Goal: Task Accomplishment & Management: Complete application form

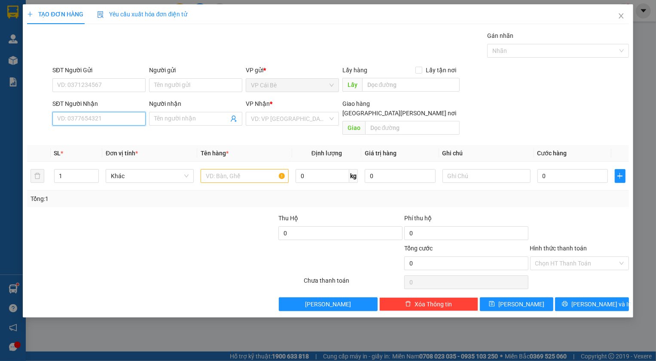
click at [107, 116] on input "SĐT Người Nhận" at bounding box center [98, 119] width 93 height 14
type input "0933242570"
click at [82, 136] on div "0933242570 - HẰNG" at bounding box center [99, 135] width 83 height 9
type input "HẰNG"
type input "30.000"
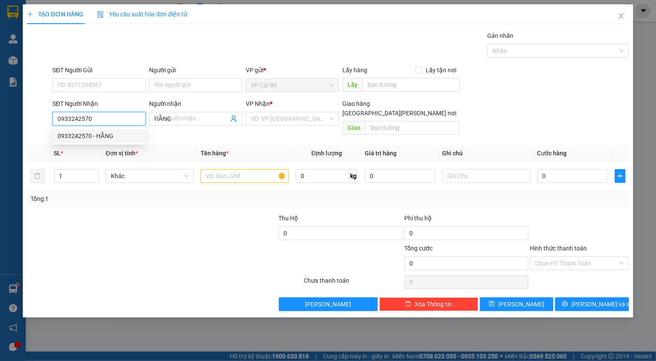
type input "30.000"
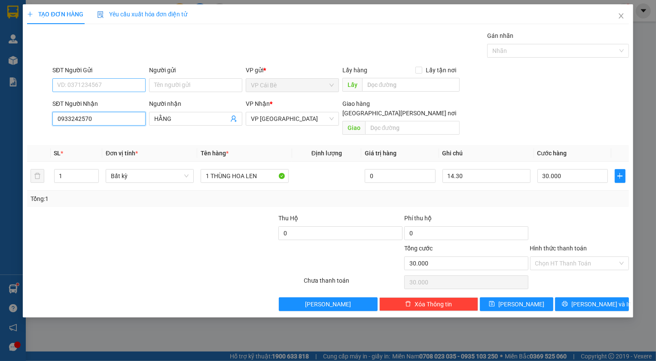
type input "0933242570"
click at [73, 81] on input "SĐT Người Gửi" at bounding box center [98, 85] width 93 height 14
click at [97, 101] on div "0933242570 - HẰNG" at bounding box center [99, 102] width 83 height 9
type input "0933242570"
type input "HẰNG"
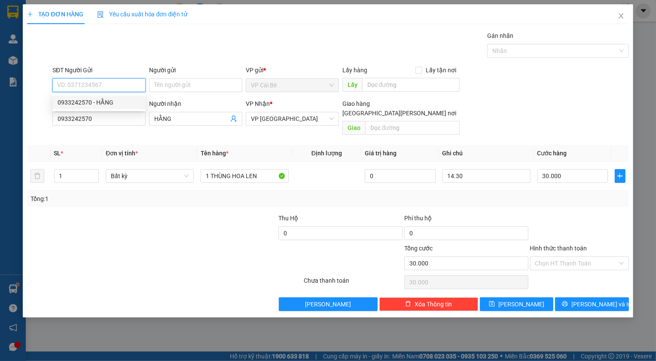
type input "MAY HOUSE"
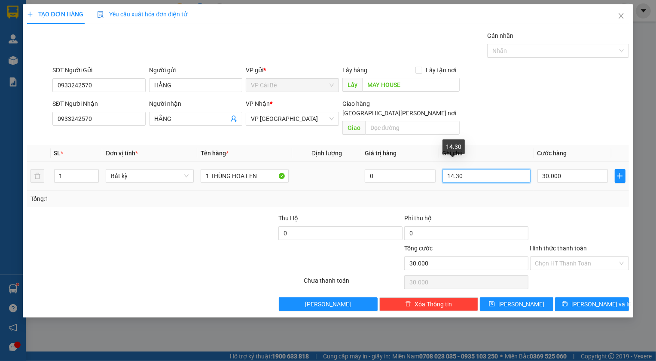
drag, startPoint x: 454, startPoint y: 168, endPoint x: 438, endPoint y: 170, distance: 16.1
click at [438, 170] on tr "1 Bất kỳ 1 [PERSON_NAME] [PERSON_NAME] 0 14.30 30.000" at bounding box center [328, 176] width 602 height 29
type input "11.30"
click at [561, 169] on input "30.000" at bounding box center [573, 176] width 71 height 14
type input "2"
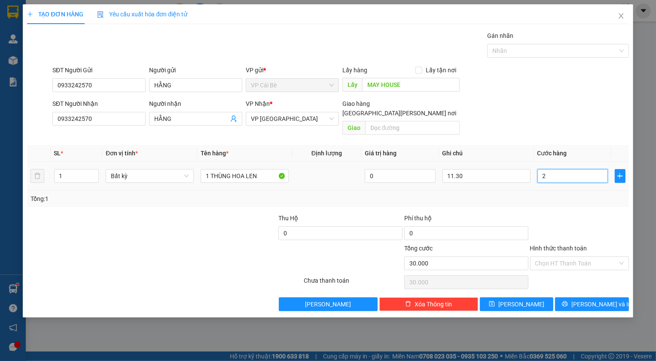
type input "2"
type input "20"
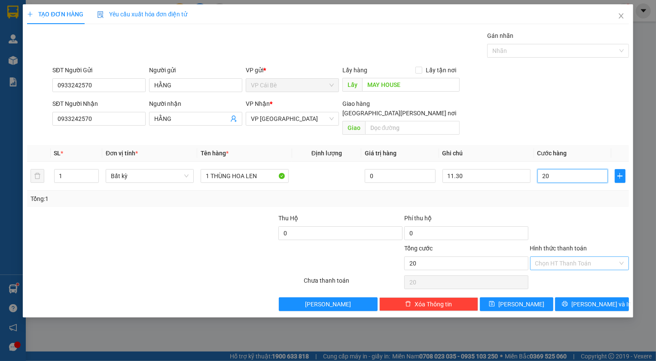
type input "20"
type input "20.000"
click at [558, 257] on input "Hình thức thanh toán" at bounding box center [577, 263] width 83 height 13
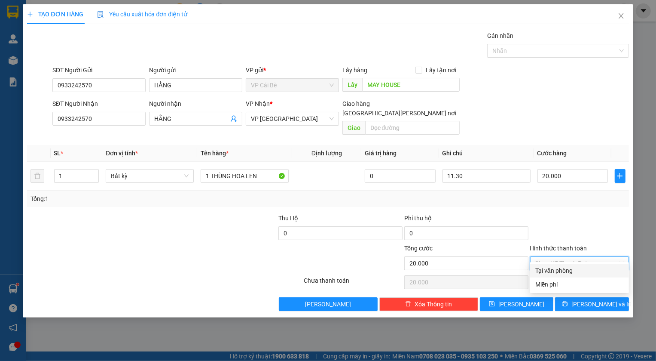
click at [553, 267] on div "Tại văn phòng" at bounding box center [580, 270] width 89 height 9
type input "0"
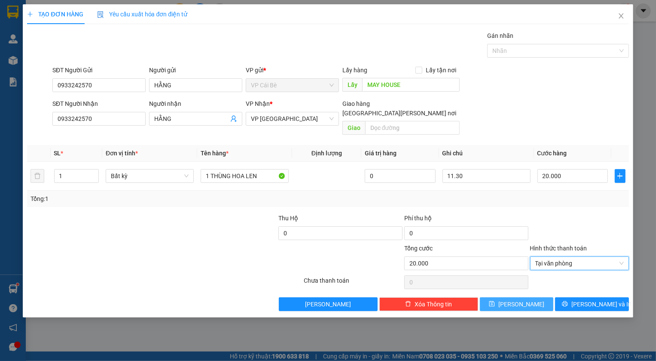
click at [537, 297] on button "[PERSON_NAME]" at bounding box center [517, 304] width 74 height 14
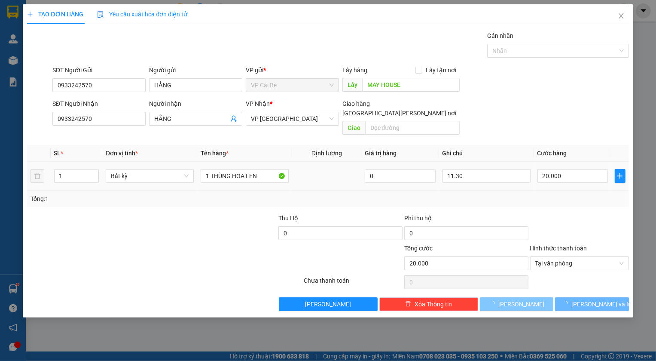
type input "0"
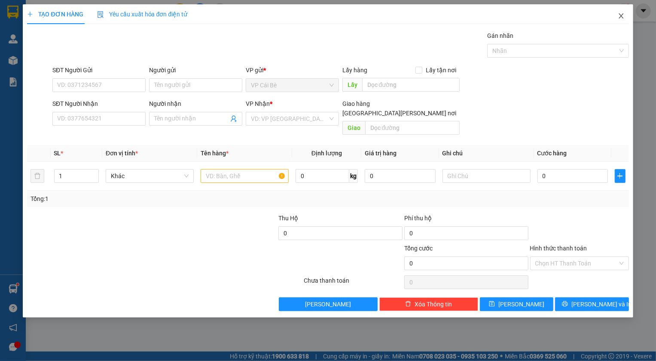
click at [619, 18] on icon "close" at bounding box center [621, 15] width 7 height 7
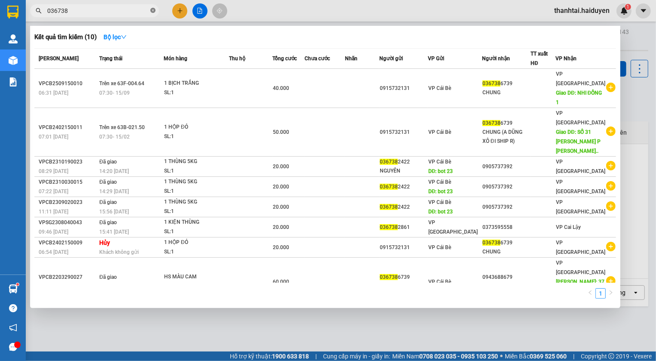
click at [153, 10] on icon "close-circle" at bounding box center [152, 10] width 5 height 5
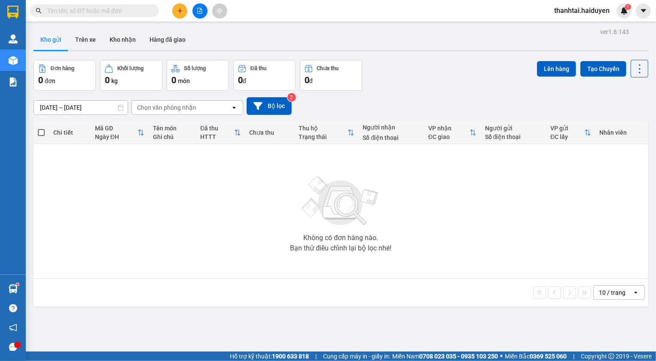
click at [112, 9] on input "text" at bounding box center [97, 10] width 101 height 9
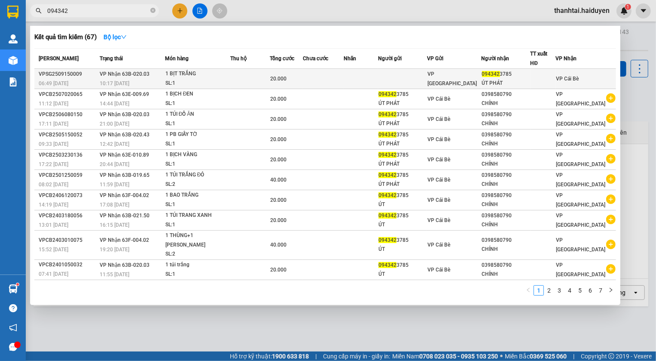
type input "094342"
click at [267, 81] on td at bounding box center [250, 79] width 40 height 20
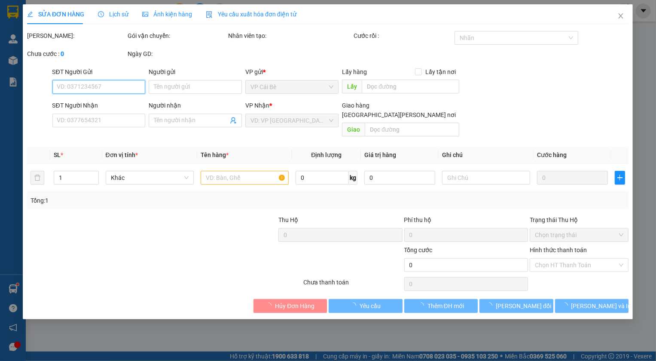
type input "0943423785"
type input "ÚT PHÁT"
type input "20.000"
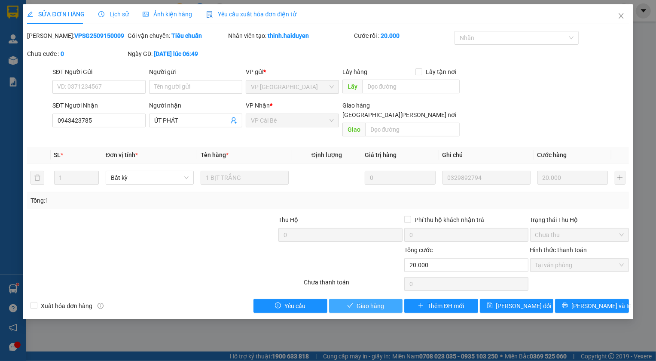
click at [370, 301] on span "Giao hàng" at bounding box center [371, 305] width 28 height 9
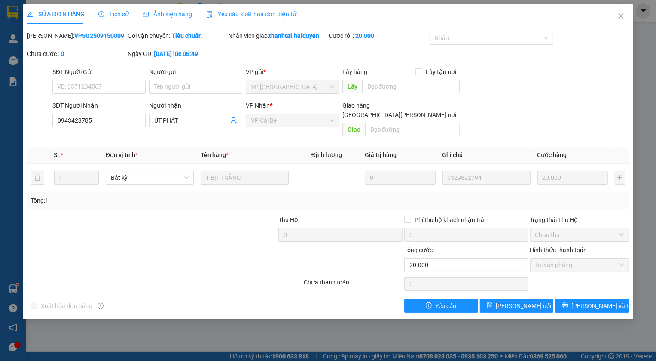
click at [212, 344] on div "SỬA ĐƠN HÀNG Lịch sử [PERSON_NAME] hàng Yêu cầu xuất [PERSON_NAME] điện tử Tota…" at bounding box center [328, 180] width 656 height 361
click at [621, 14] on icon "close" at bounding box center [621, 15] width 7 height 7
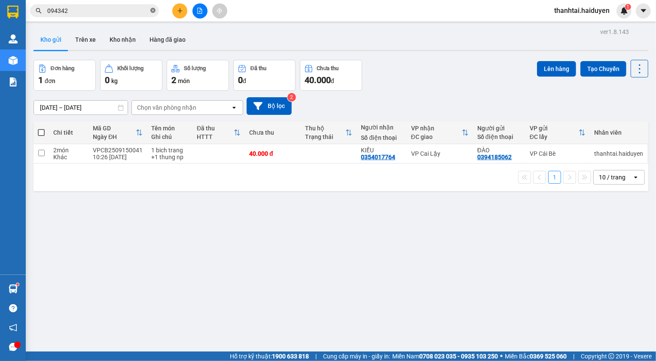
click at [150, 11] on icon "close-circle" at bounding box center [152, 10] width 5 height 5
click at [127, 9] on input "text" at bounding box center [97, 10] width 101 height 9
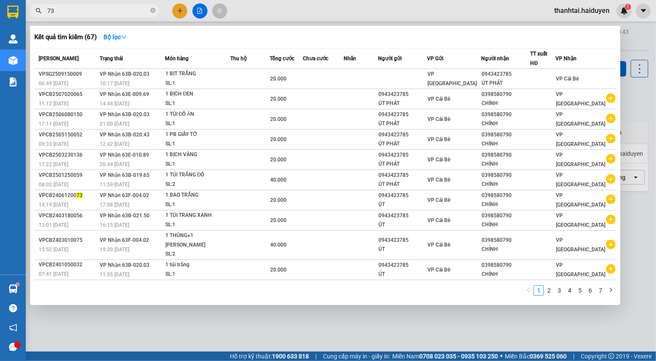
type input "739"
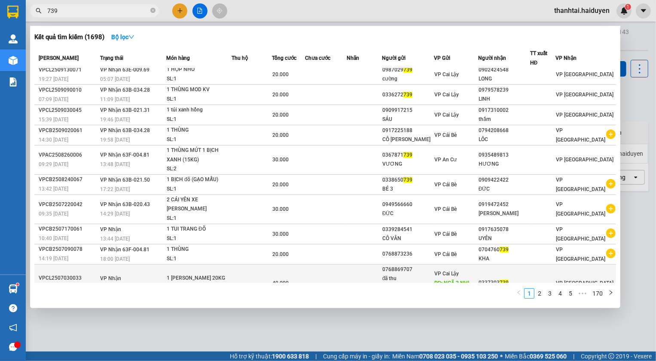
scroll to position [5, 0]
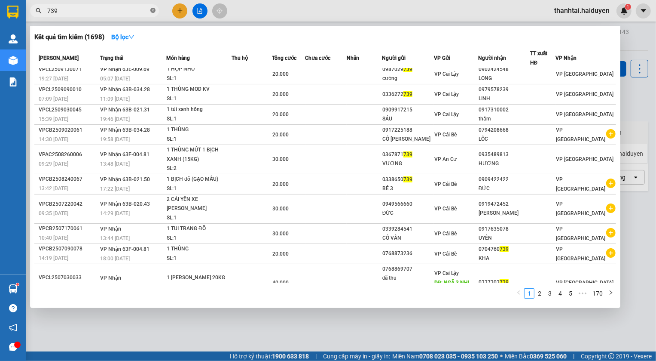
click at [150, 9] on icon "close-circle" at bounding box center [152, 10] width 5 height 5
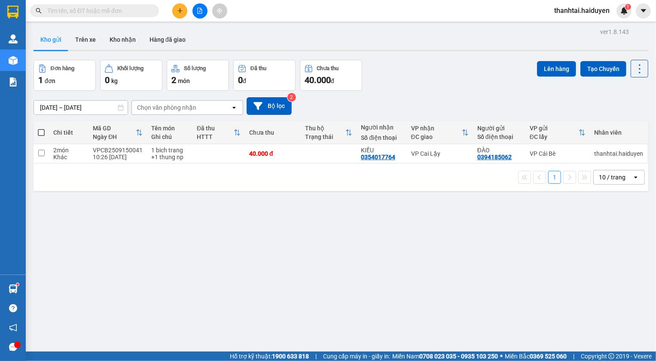
click at [144, 9] on input "text" at bounding box center [97, 10] width 101 height 9
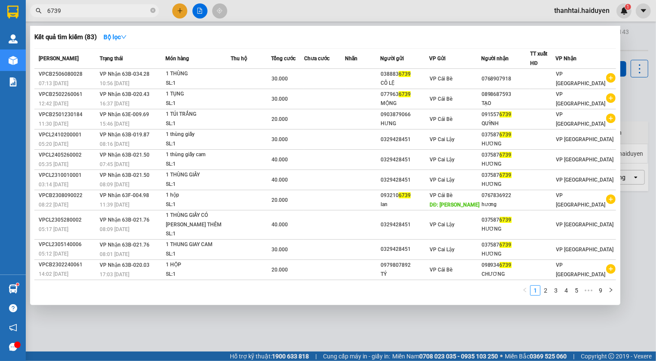
click at [126, 9] on input "6739" at bounding box center [97, 10] width 101 height 9
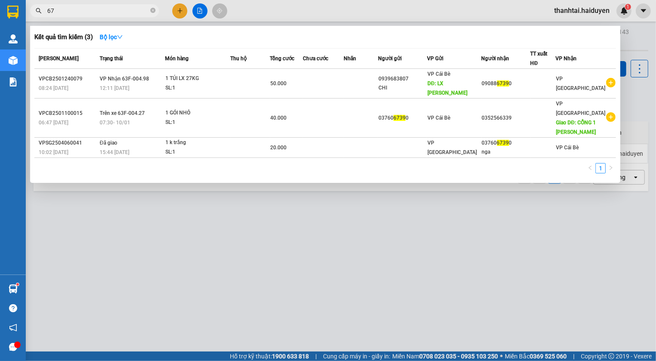
type input "6"
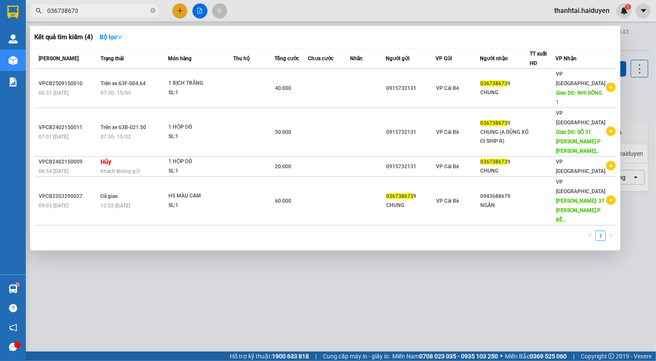
click at [118, 9] on input "036738673" at bounding box center [97, 10] width 101 height 9
type input "036738673"
click at [156, 12] on span "036738673" at bounding box center [94, 10] width 129 height 13
